Goal: Browse casually

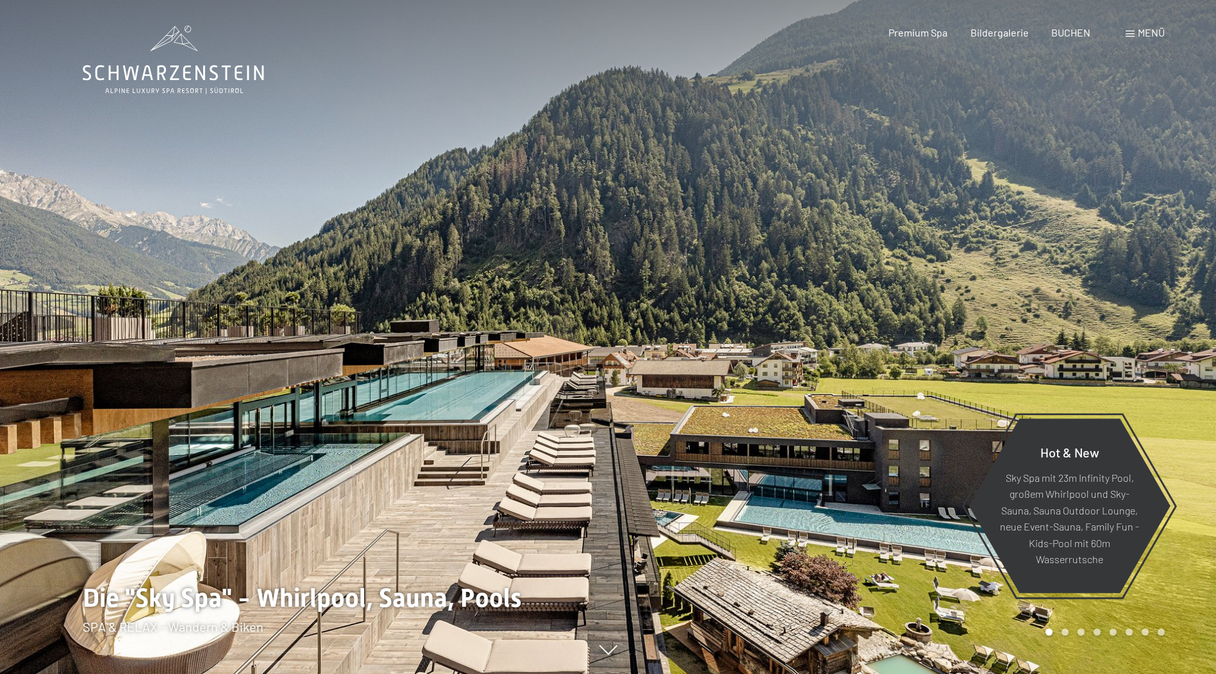
click at [1129, 353] on div at bounding box center [912, 337] width 608 height 674
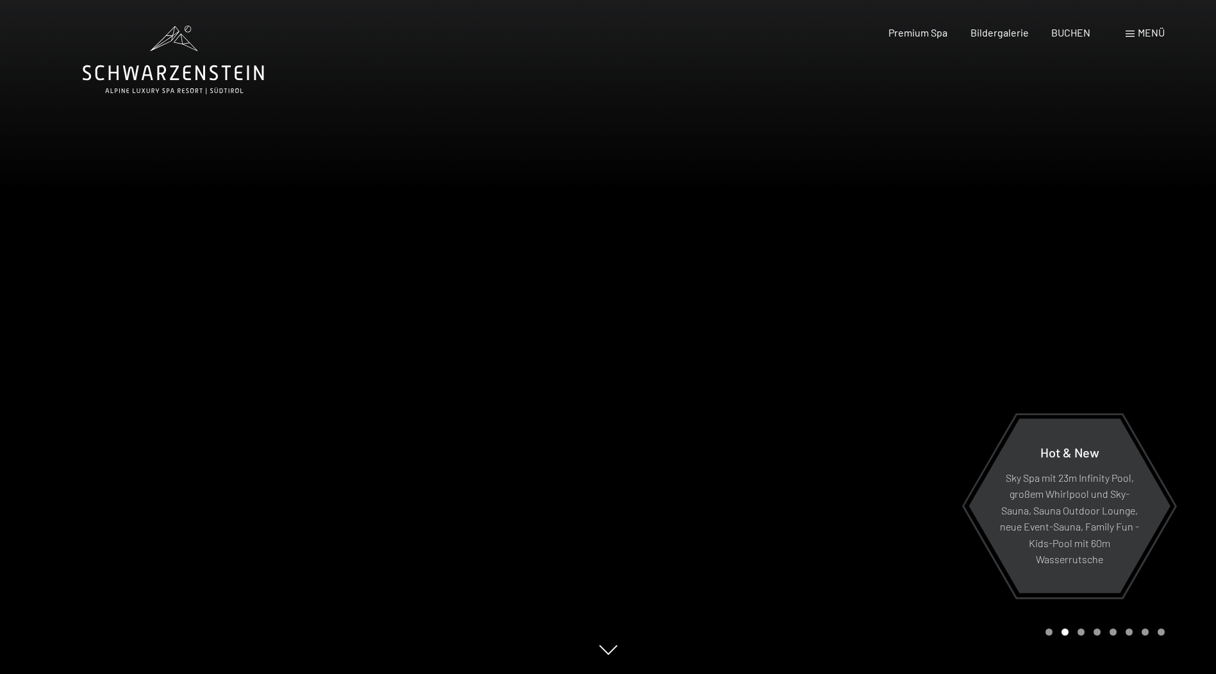
drag, startPoint x: 1107, startPoint y: 327, endPoint x: 1114, endPoint y: 325, distance: 7.3
click at [1114, 325] on div at bounding box center [912, 337] width 608 height 674
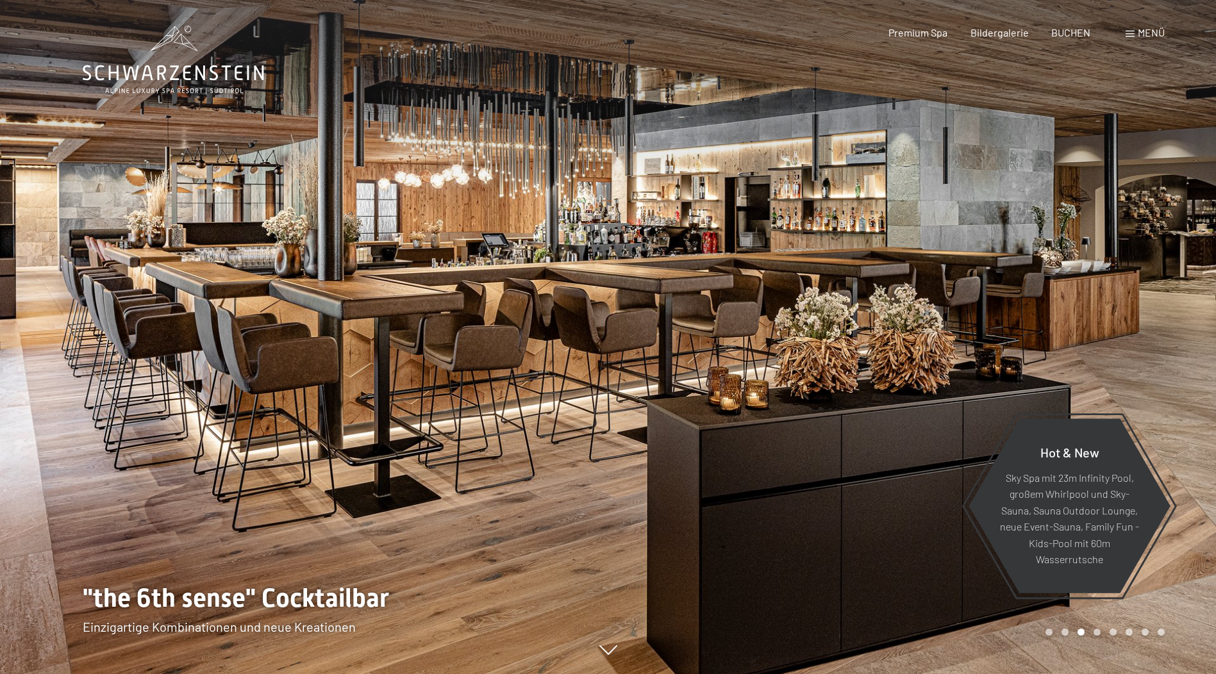
click at [1129, 324] on div at bounding box center [912, 337] width 608 height 674
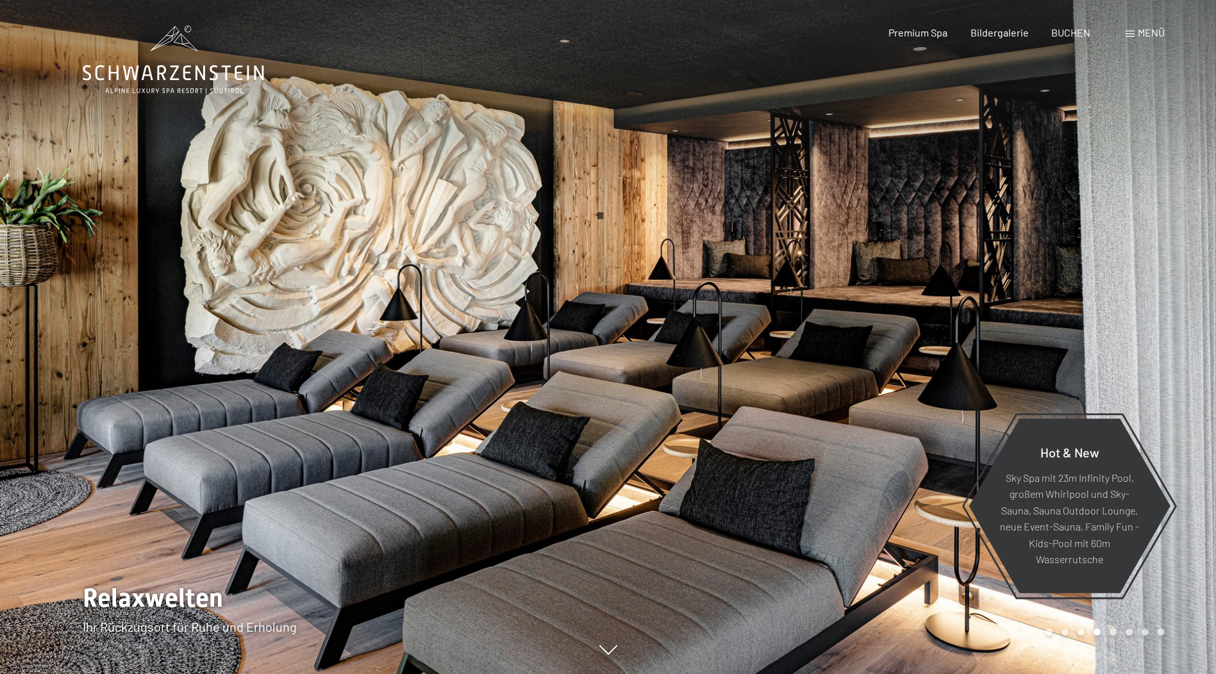
click at [1129, 324] on div at bounding box center [912, 337] width 608 height 674
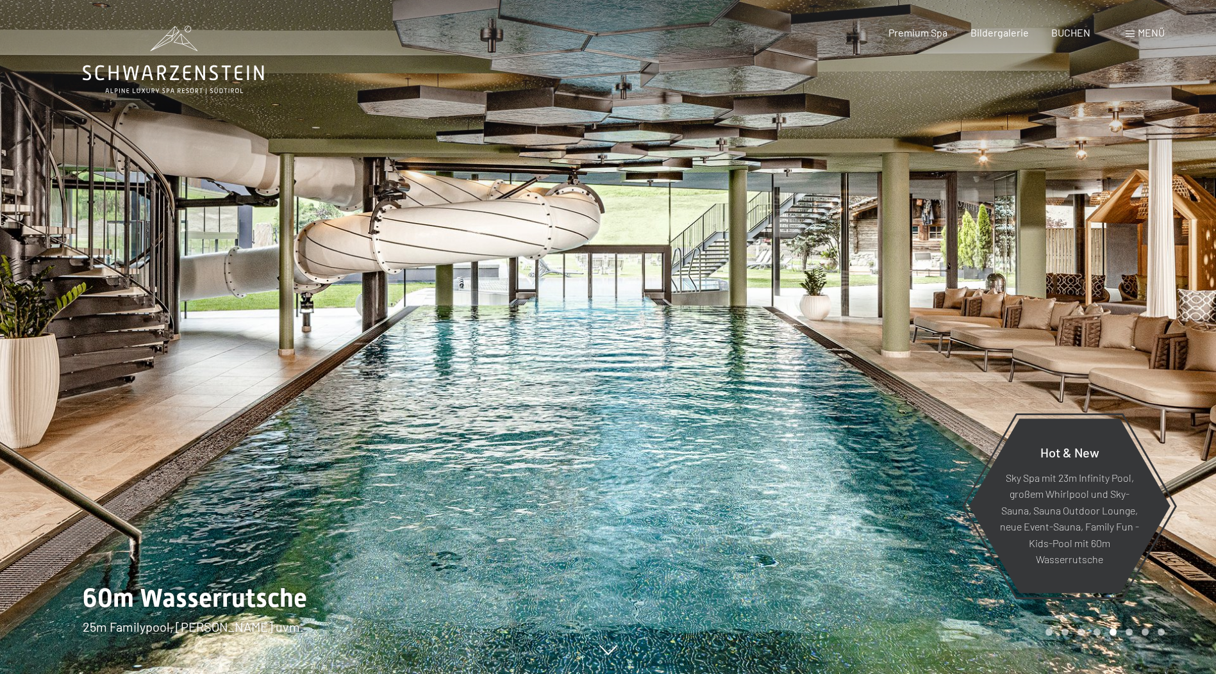
click at [1129, 324] on div at bounding box center [912, 337] width 608 height 674
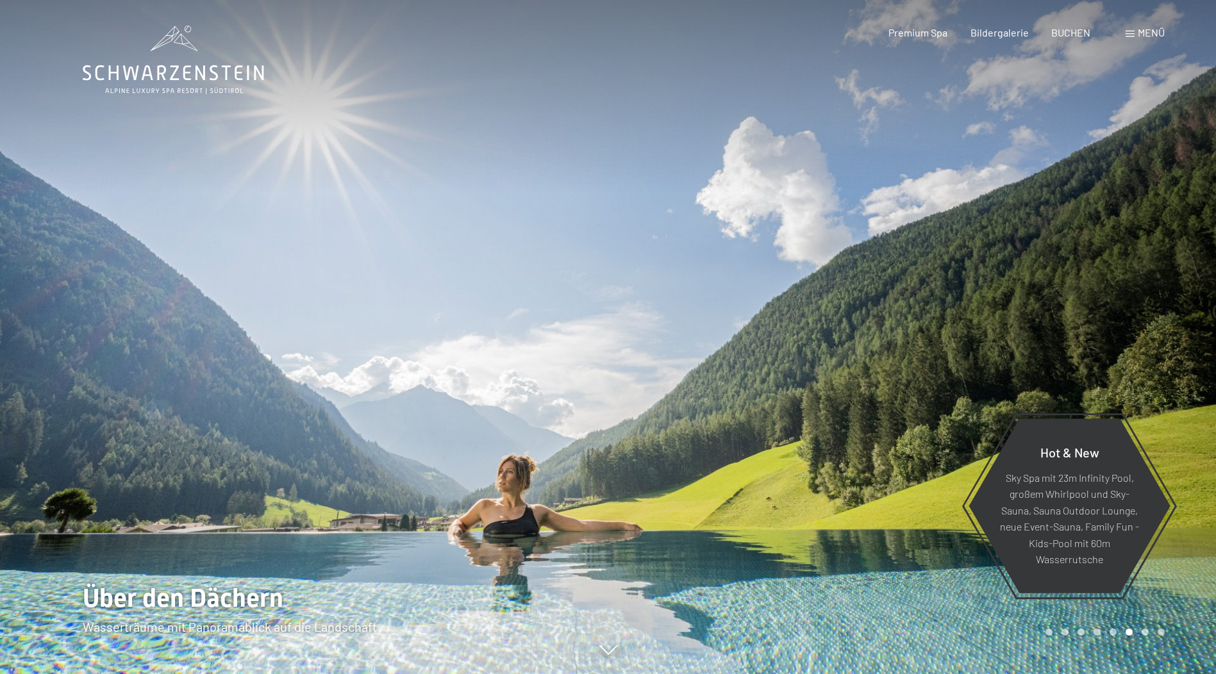
click at [1129, 324] on div at bounding box center [912, 337] width 608 height 674
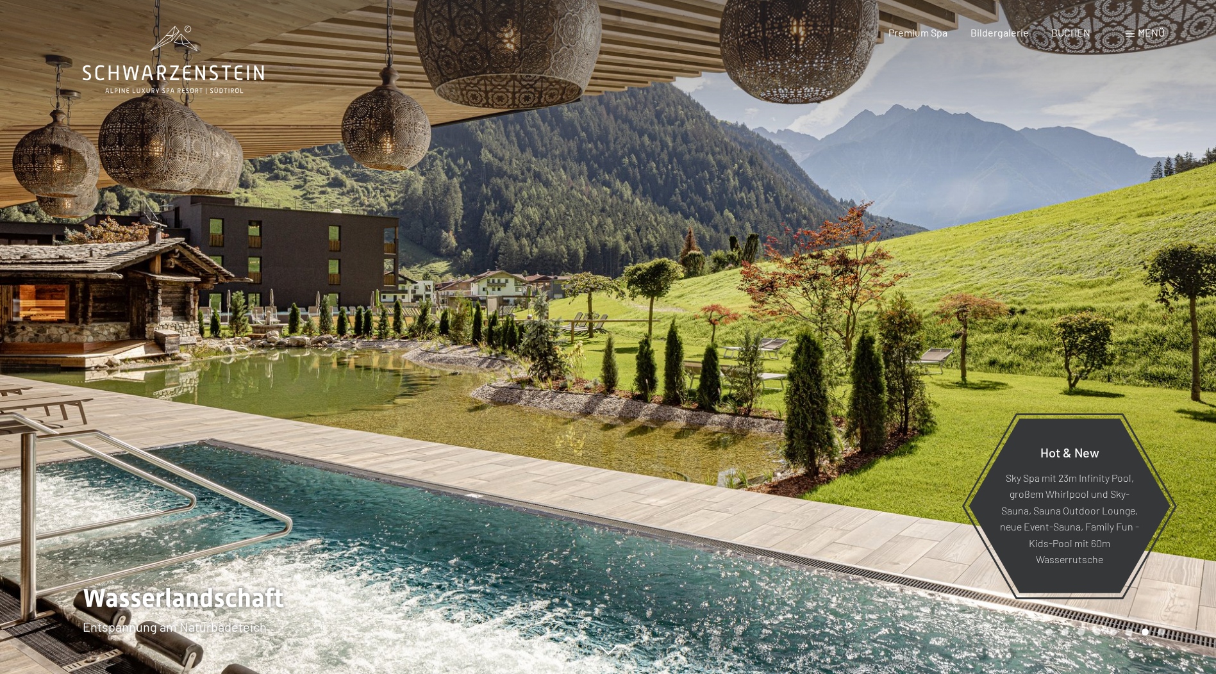
click at [1129, 324] on div at bounding box center [912, 337] width 608 height 674
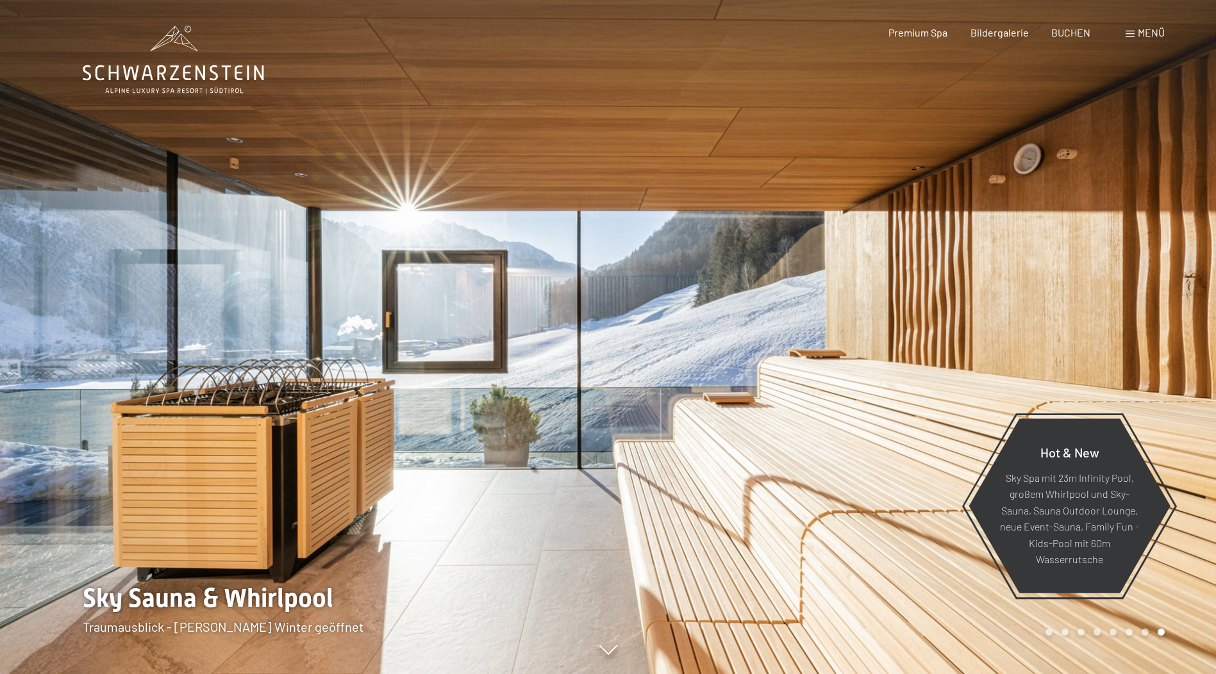
click at [1150, 318] on div at bounding box center [912, 337] width 608 height 674
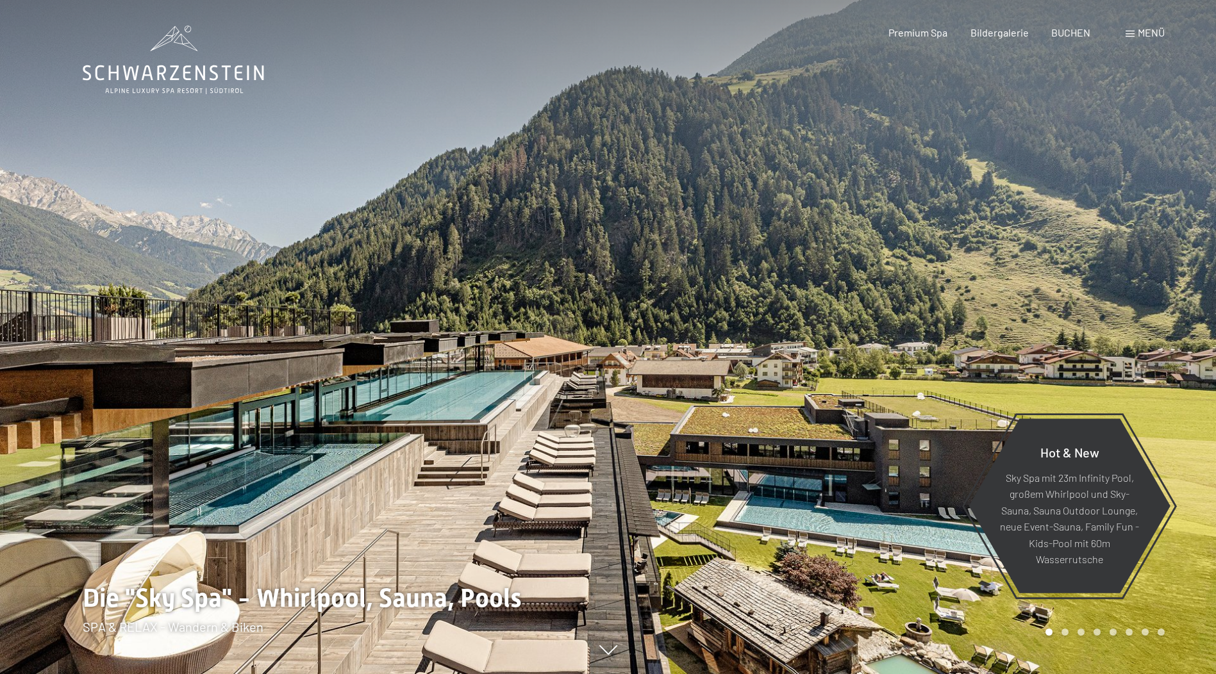
click at [1150, 318] on div at bounding box center [912, 337] width 608 height 674
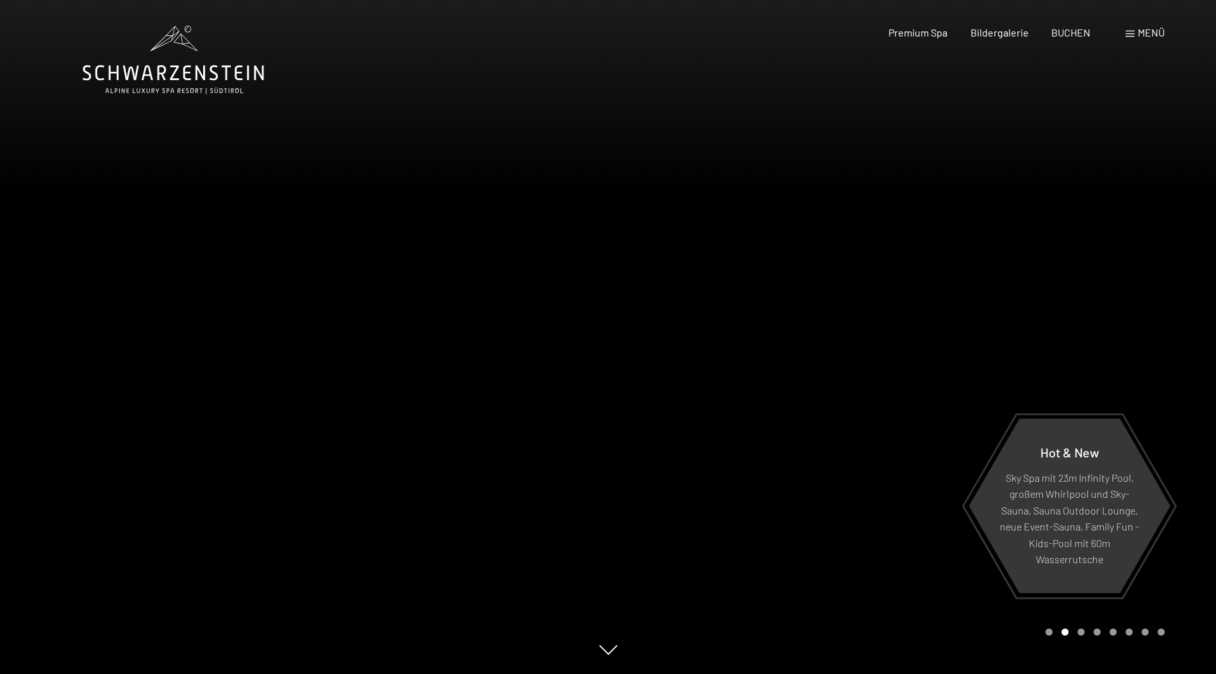
click at [1154, 311] on div at bounding box center [912, 337] width 608 height 674
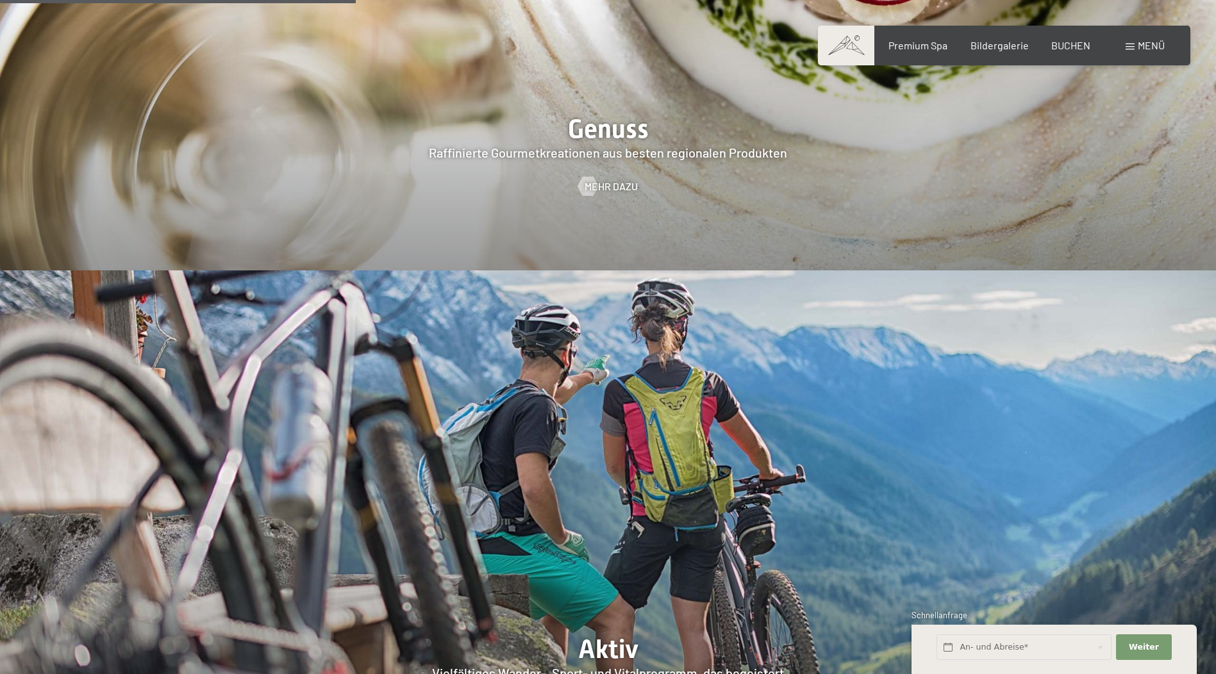
scroll to position [2180, 0]
